Goal: Task Accomplishment & Management: Use online tool/utility

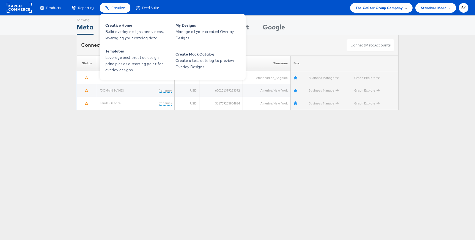
click at [124, 9] on span "Creative" at bounding box center [117, 7] width 13 height 5
click at [124, 31] on span "Build overlay designs and videos, leveraging your catalog data." at bounding box center [138, 35] width 66 height 13
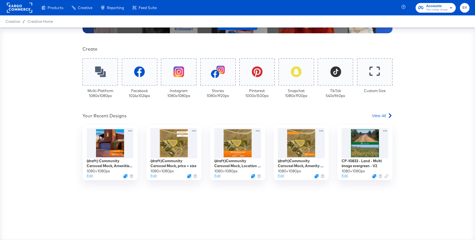
scroll to position [102, 0]
